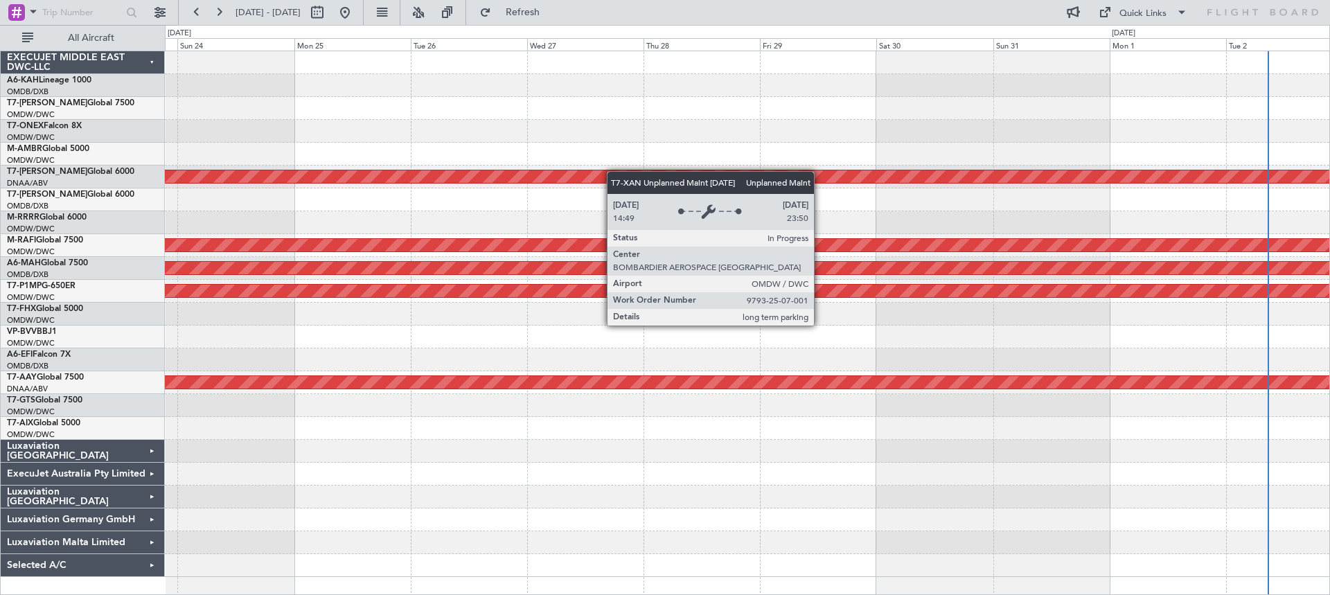
click at [727, 176] on div "Planned Maint Dubai (Al Maktoum Intl) Unplanned Maint Dubai (Al Maktoum Intl) P…" at bounding box center [747, 314] width 1164 height 526
